Goal: Task Accomplishment & Management: Manage account settings

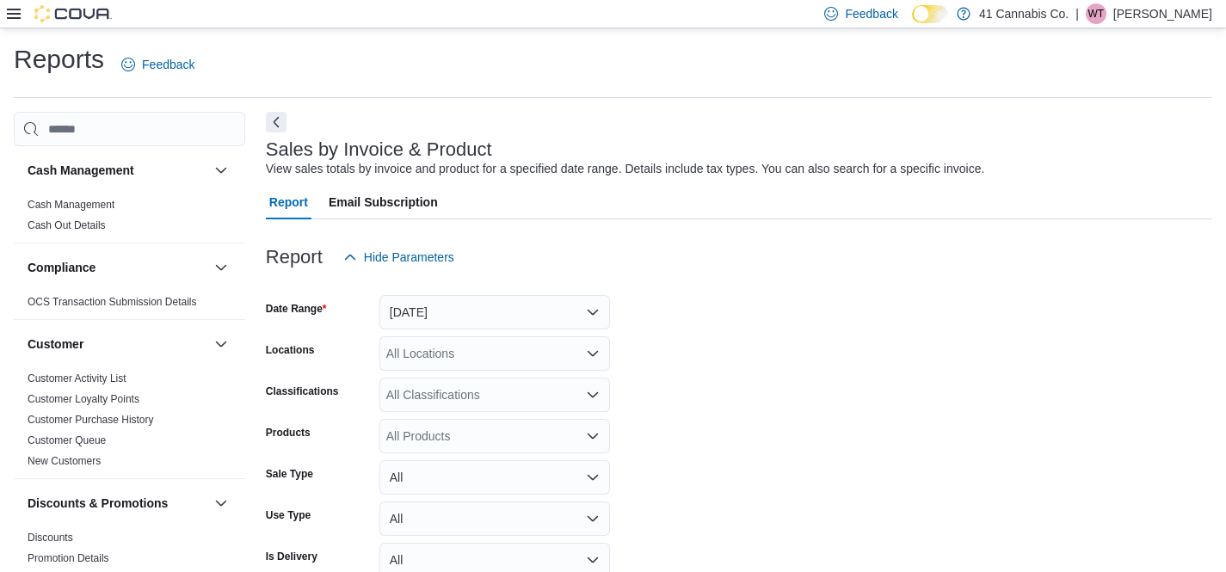
click at [10, 13] on icon at bounding box center [14, 14] width 14 height 10
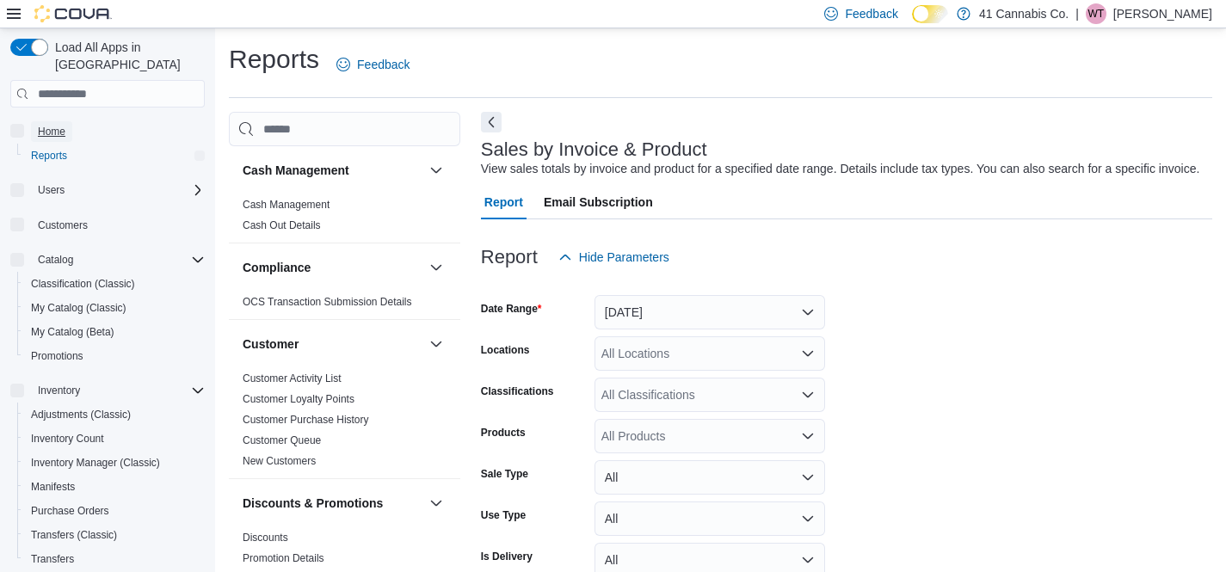
click at [49, 125] on span "Home" at bounding box center [52, 132] width 28 height 14
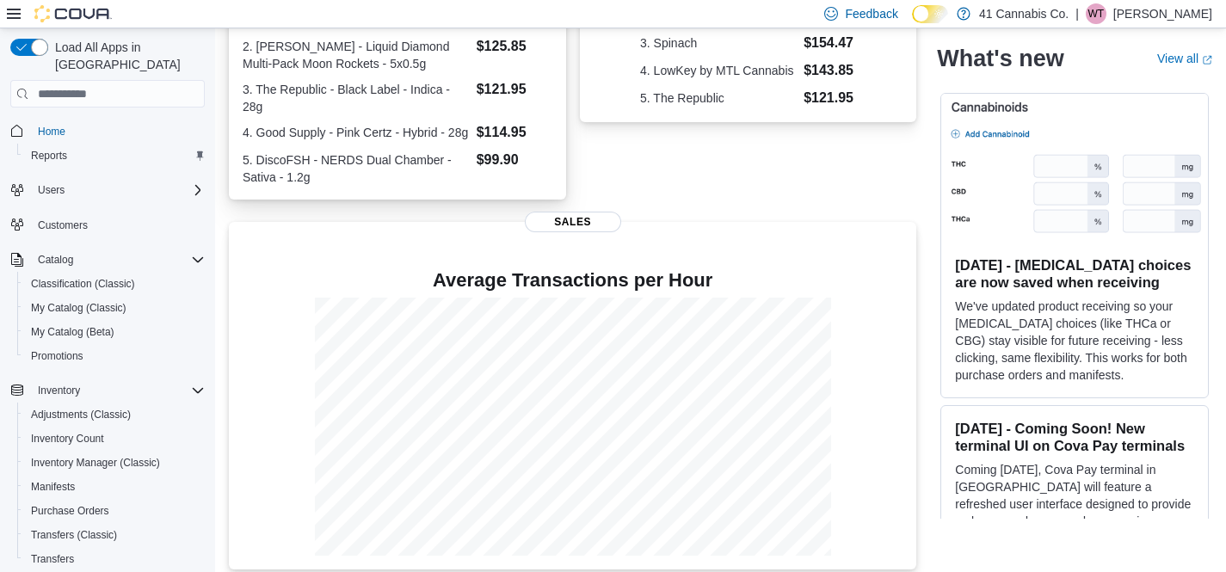
scroll to position [455, 0]
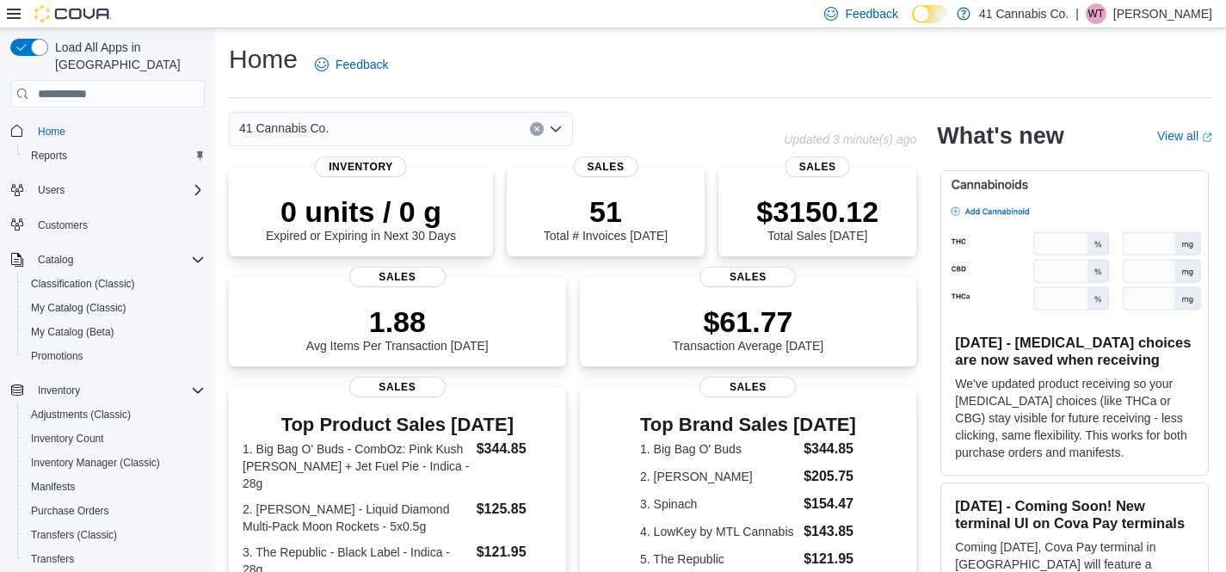
click at [1135, 8] on p "[PERSON_NAME]" at bounding box center [1162, 13] width 99 height 21
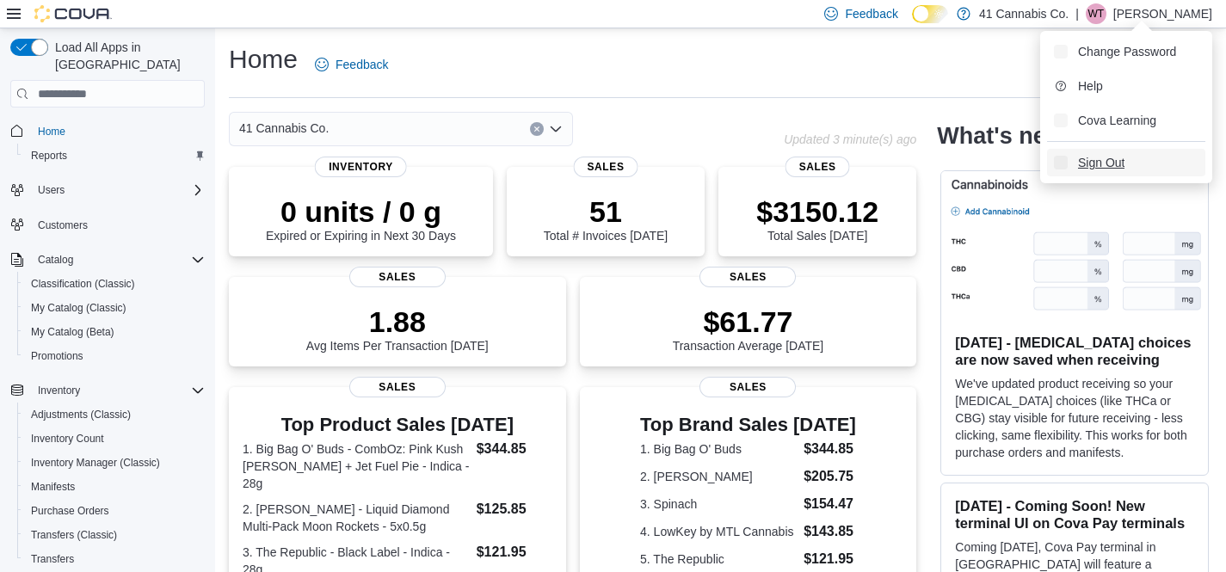
click at [1105, 162] on span "Sign Out" at bounding box center [1101, 162] width 46 height 17
